Goal: Task Accomplishment & Management: Use online tool/utility

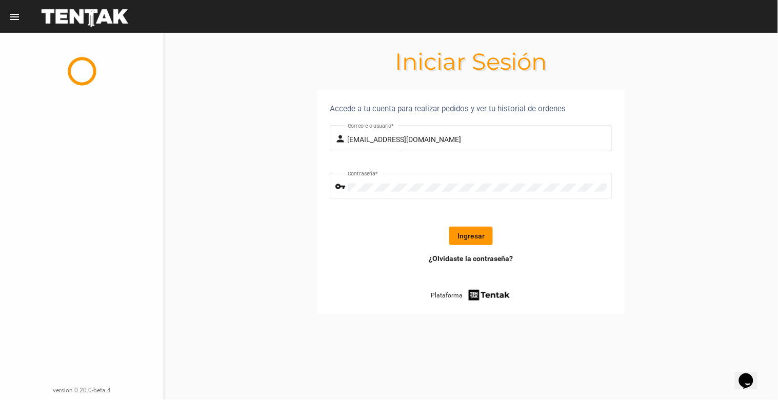
click at [475, 231] on button "Ingresar" at bounding box center [471, 236] width 44 height 18
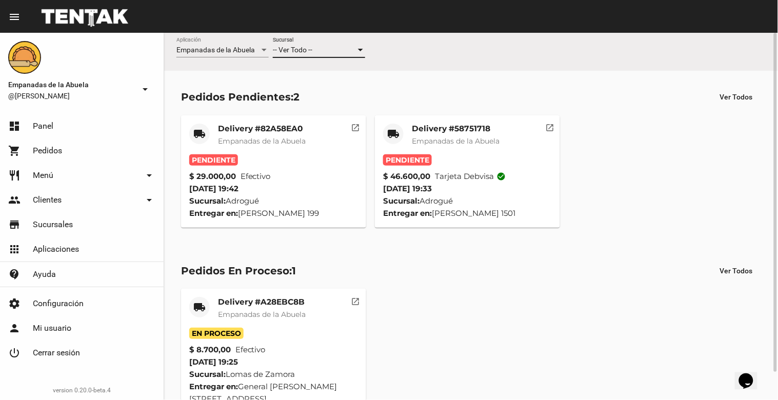
click at [332, 52] on div "-- Ver Todo --" at bounding box center [314, 50] width 83 height 8
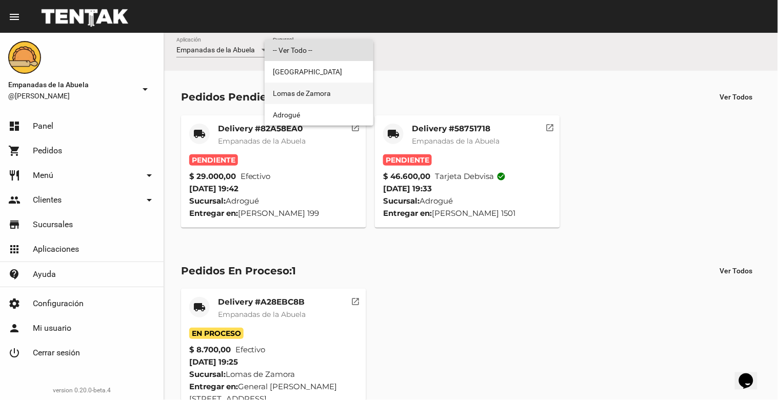
click at [332, 96] on span "Lomas de Zamora" at bounding box center [319, 94] width 92 height 22
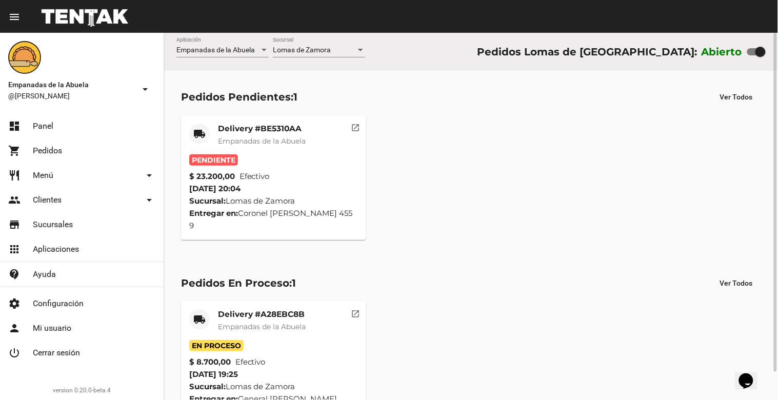
click at [233, 131] on mat-card-title "Delivery #BE5310AA" at bounding box center [262, 129] width 88 height 10
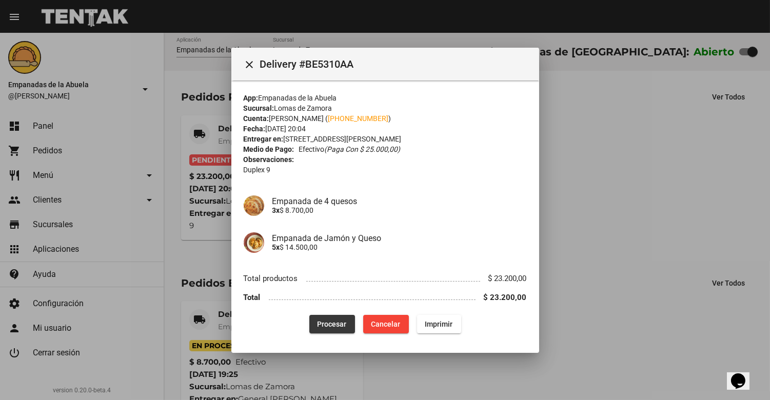
click at [322, 324] on span "Procesar" at bounding box center [331, 324] width 29 height 8
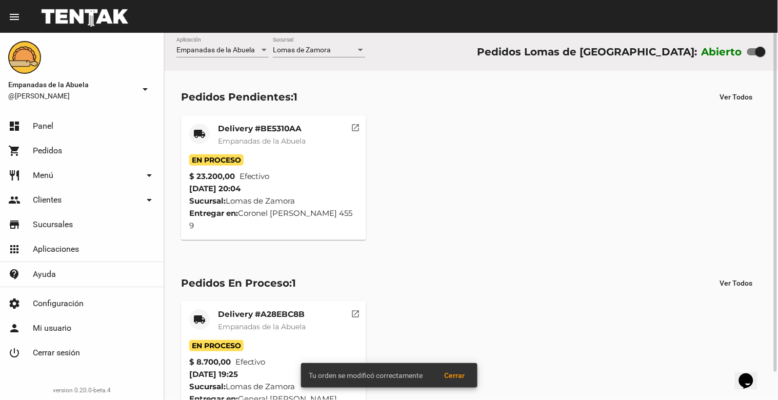
click at [276, 145] on span "Empanadas de la Abuela" at bounding box center [262, 140] width 88 height 9
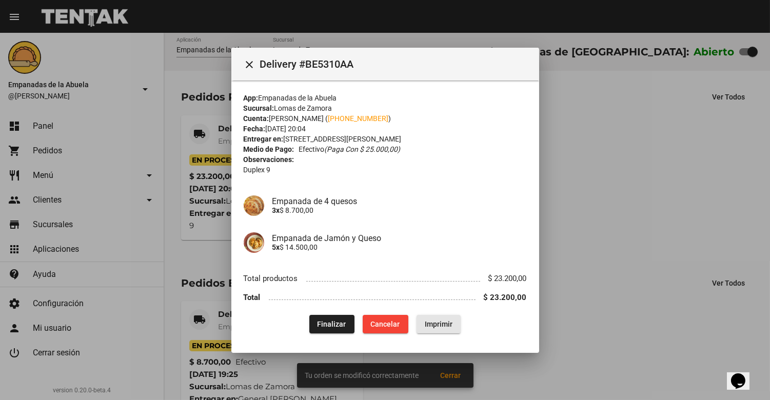
click at [431, 327] on span "Imprimir" at bounding box center [439, 324] width 28 height 8
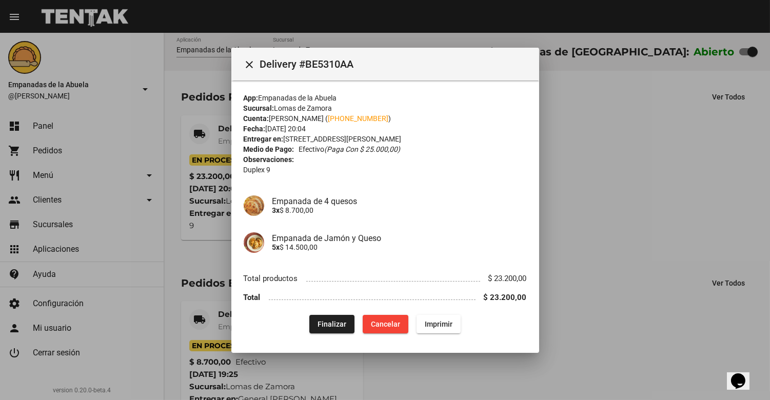
click at [252, 67] on mat-icon "close" at bounding box center [250, 64] width 12 height 12
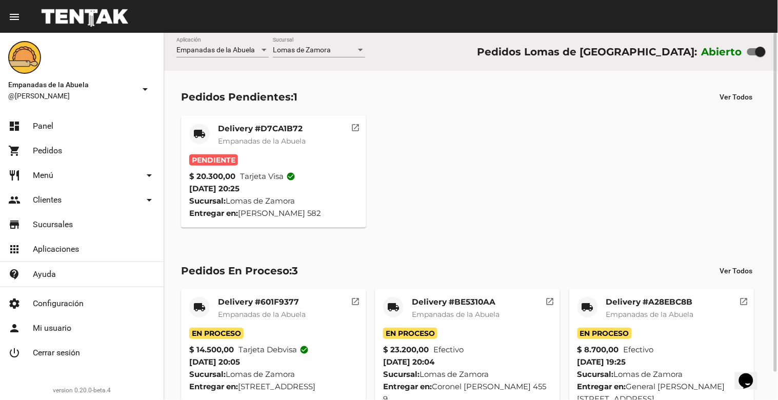
click at [295, 51] on span "Lomas de Zamora" at bounding box center [302, 50] width 58 height 8
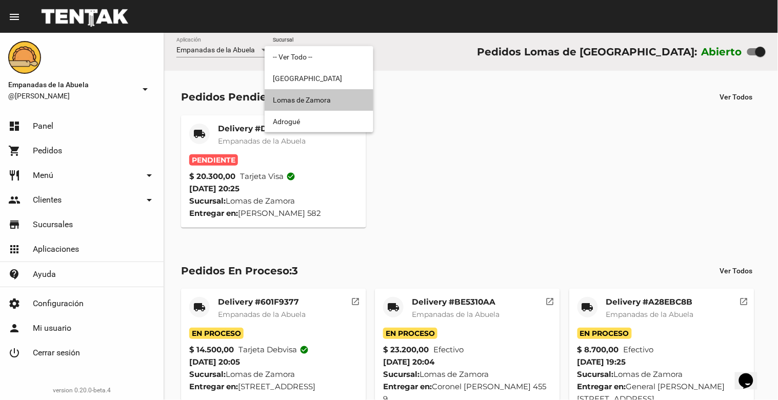
click at [319, 103] on span "Lomas de Zamora" at bounding box center [319, 100] width 92 height 22
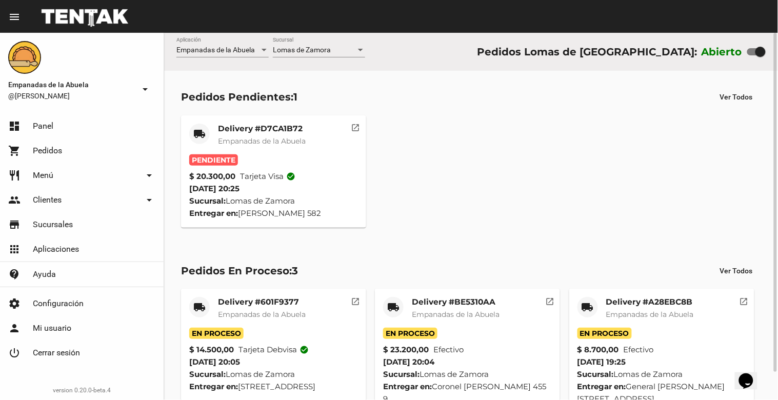
click at [267, 127] on mat-card-title "Delivery #D7CA1B72" at bounding box center [262, 129] width 88 height 10
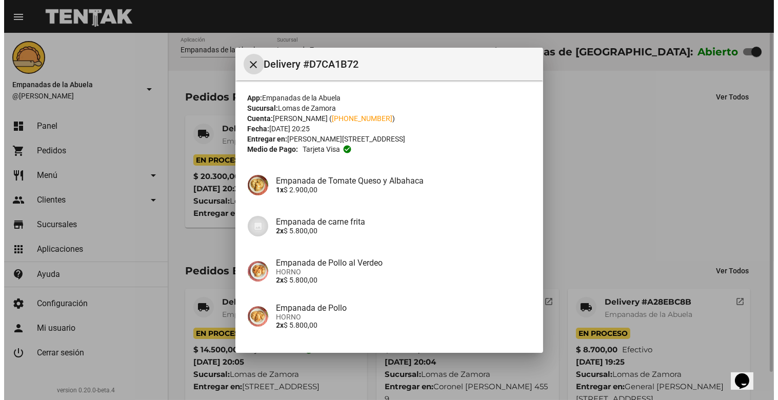
scroll to position [79, 0]
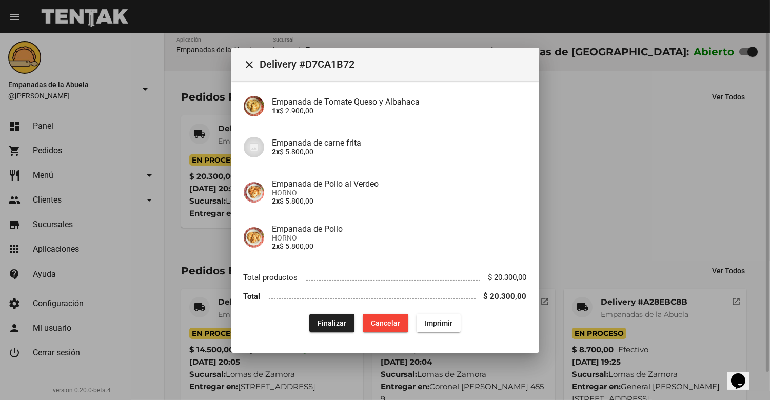
click at [659, 107] on div at bounding box center [385, 200] width 770 height 400
